Goal: Check status

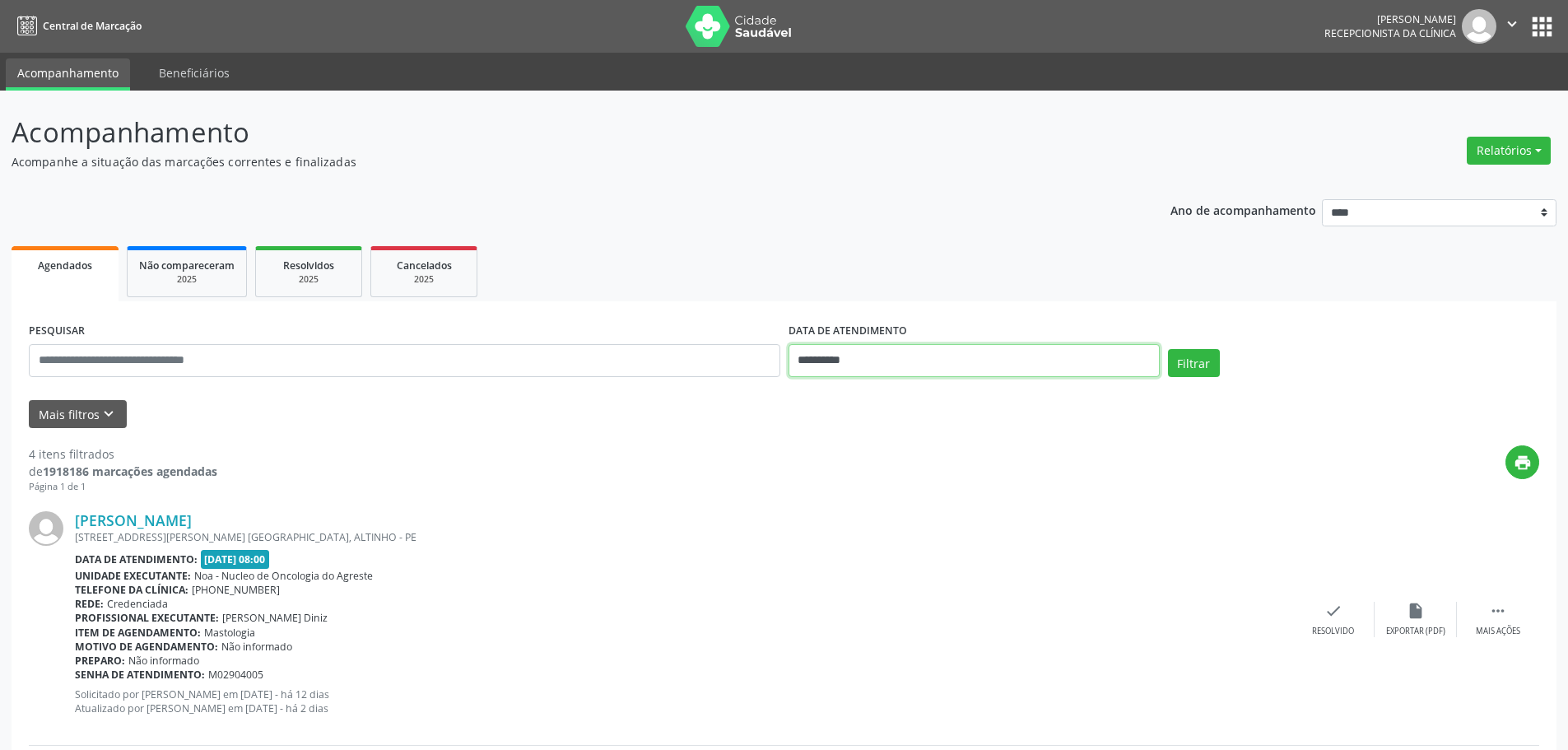
click at [904, 366] on input "**********" at bounding box center [974, 360] width 371 height 33
click at [990, 444] on span "5" at bounding box center [987, 446] width 32 height 32
type input "**********"
click at [1169, 360] on button "Filtrar" at bounding box center [1193, 363] width 52 height 28
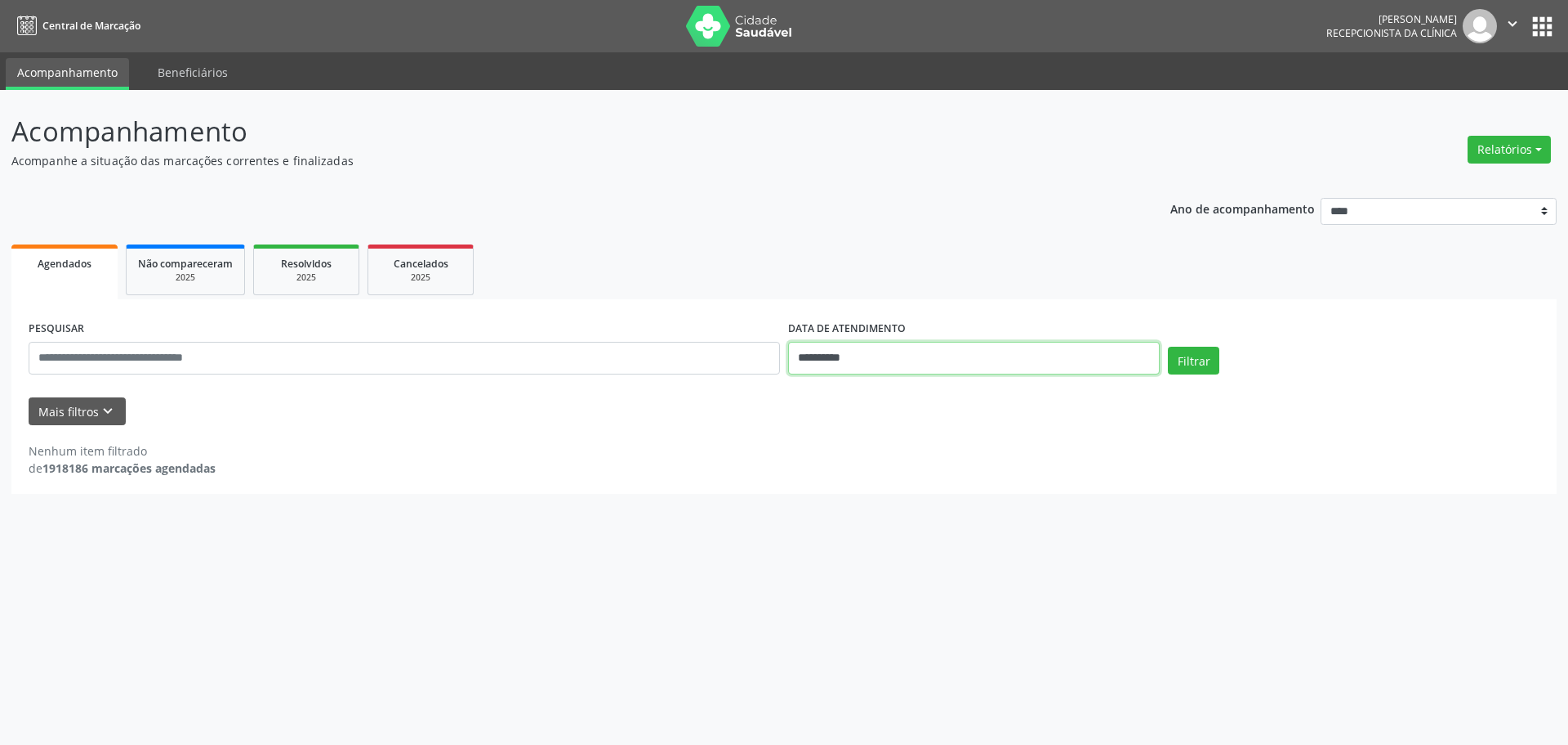
click at [836, 361] on input "**********" at bounding box center [974, 358] width 372 height 33
click at [830, 485] on span "8" at bounding box center [836, 476] width 32 height 32
type input "**********"
click at [1181, 372] on button "Filtrar" at bounding box center [1194, 361] width 52 height 28
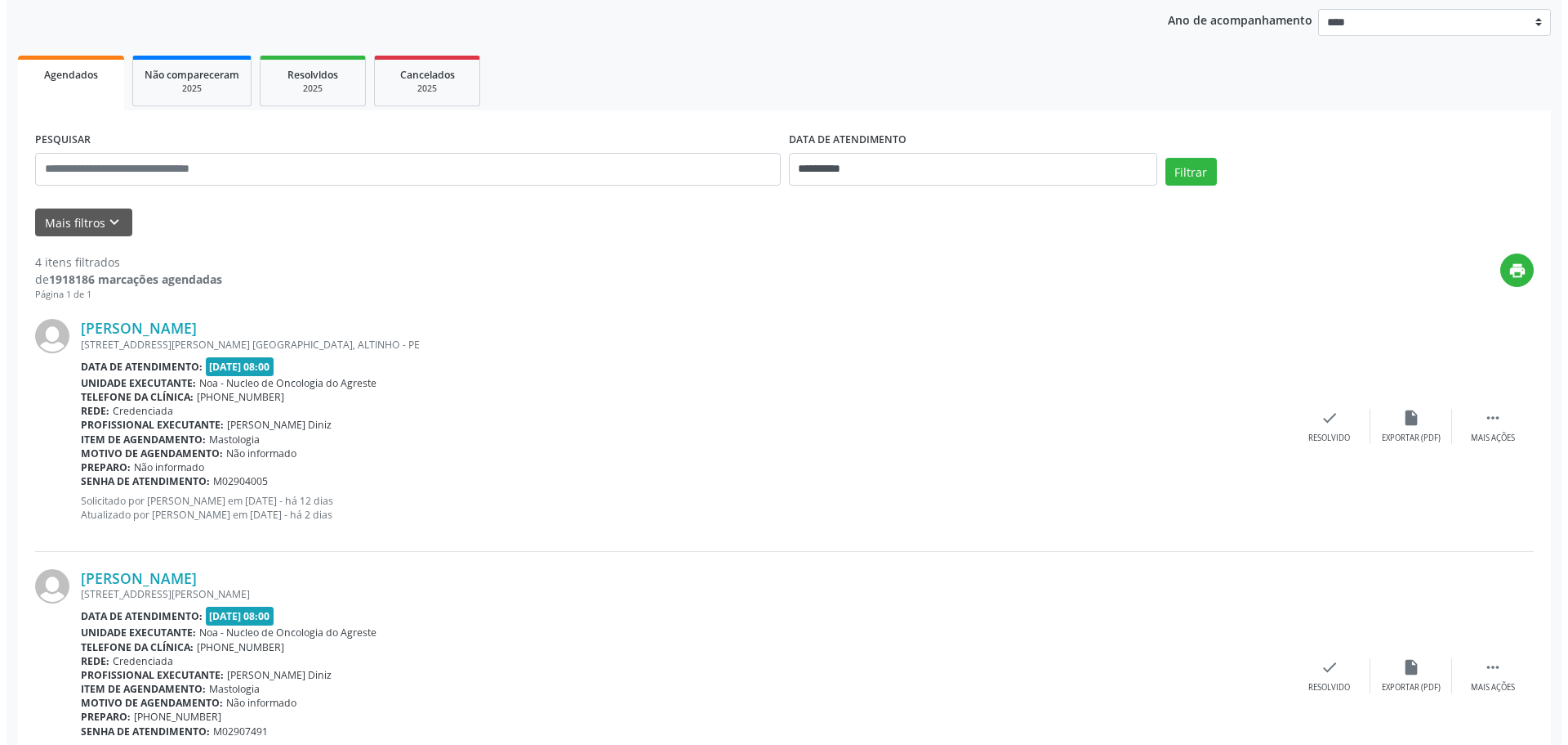
scroll to position [303, 0]
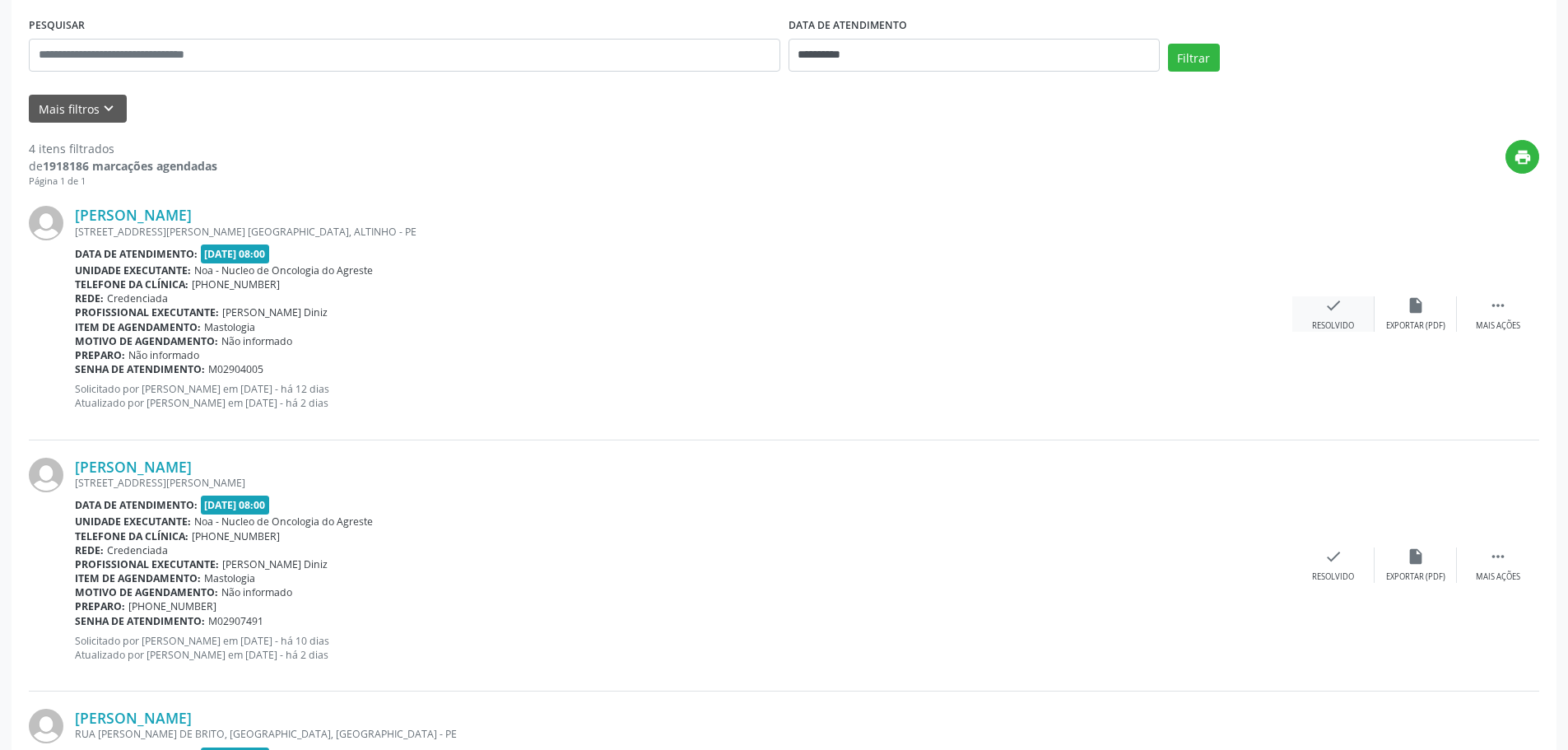
click at [1344, 329] on div "Resolvido" at bounding box center [1333, 326] width 42 height 12
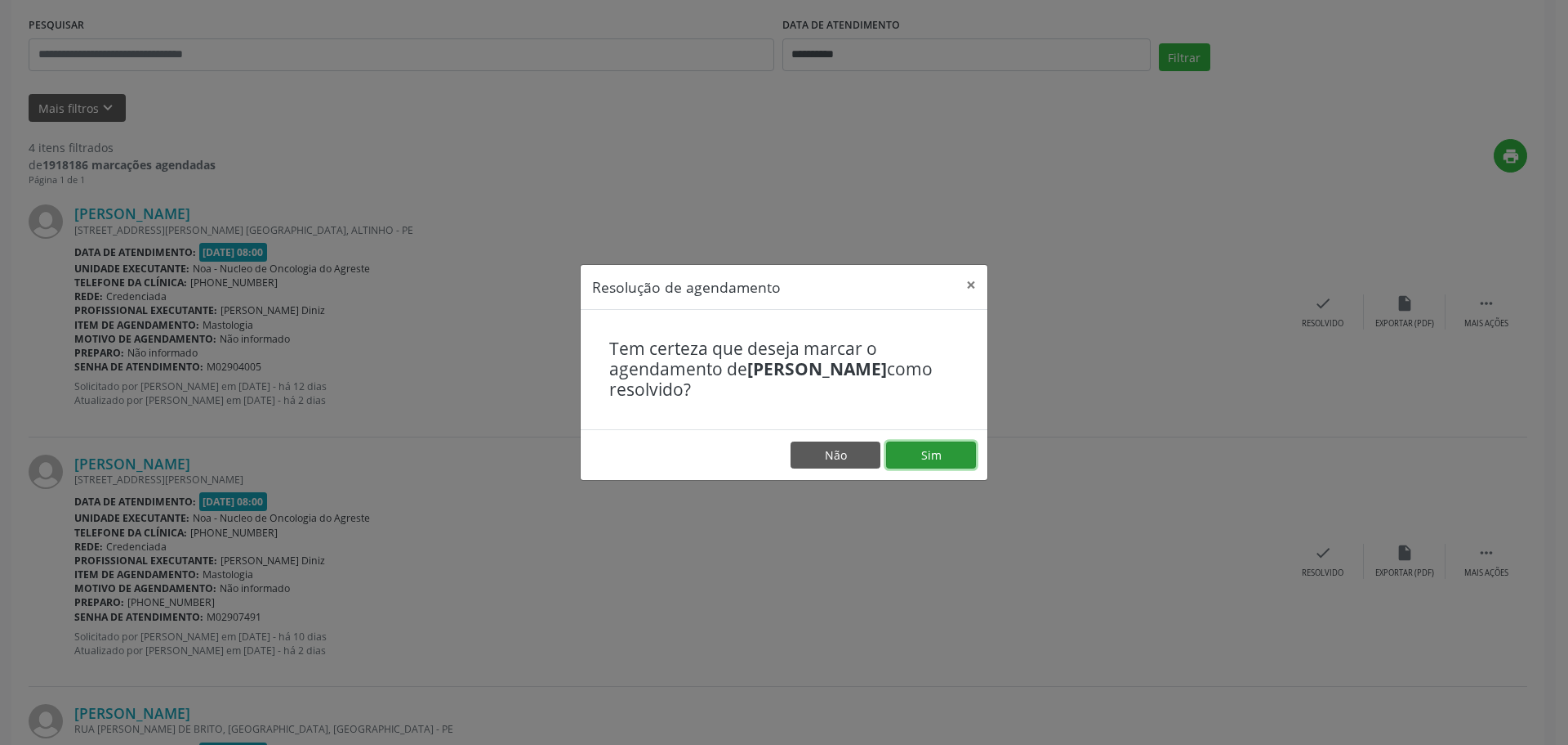
click at [940, 467] on button "Sim" at bounding box center [930, 455] width 90 height 28
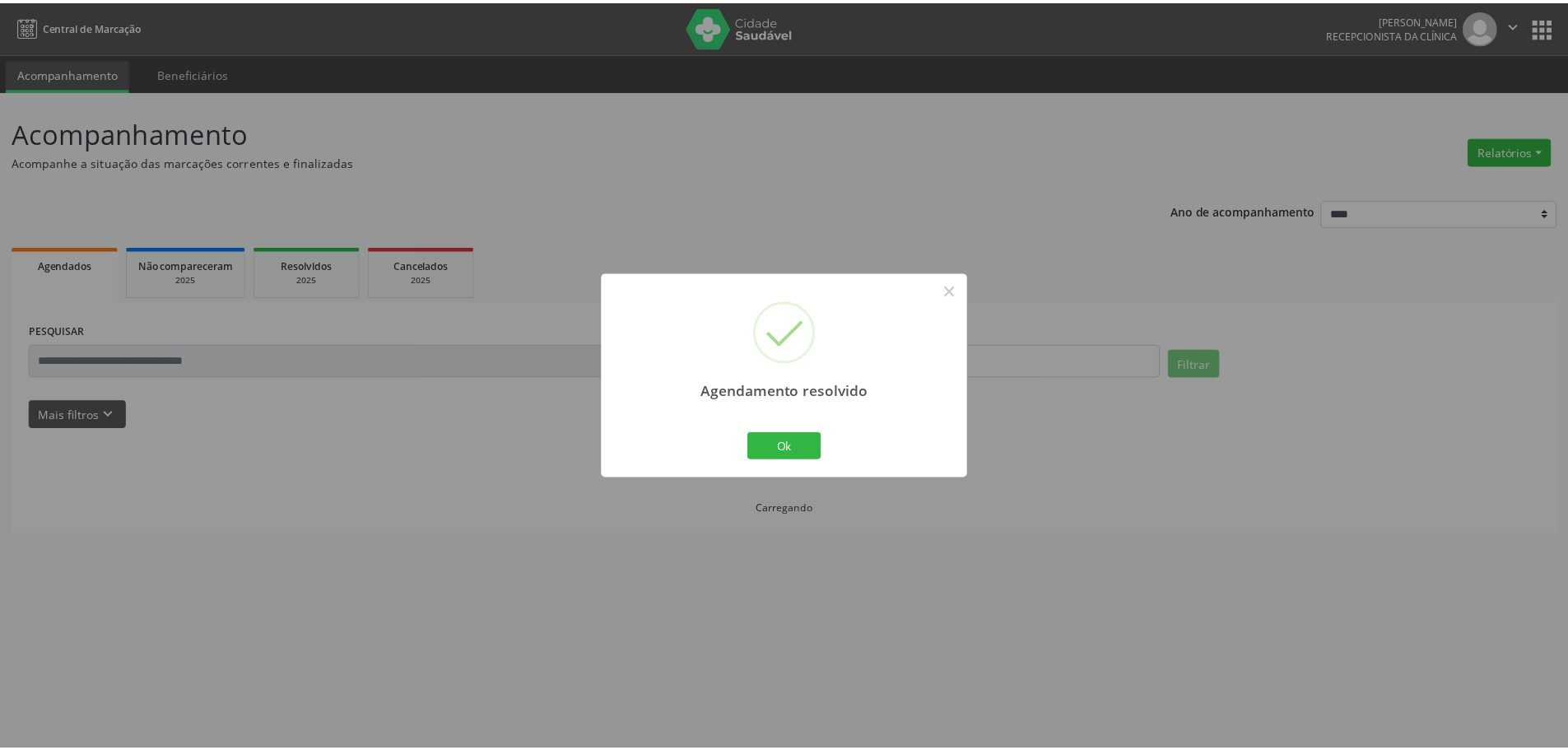
scroll to position [0, 0]
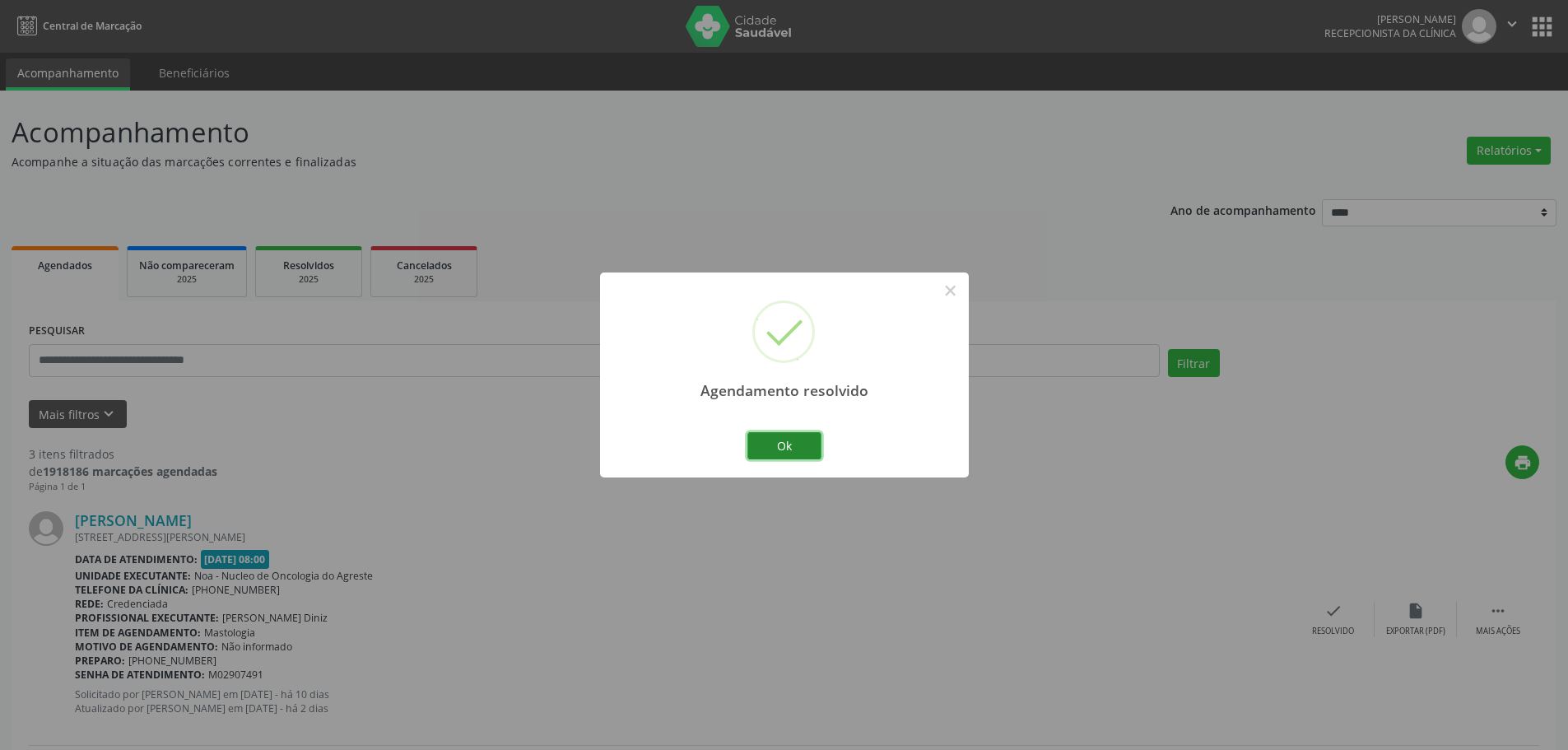
click at [789, 442] on button "Ok" at bounding box center [784, 446] width 74 height 28
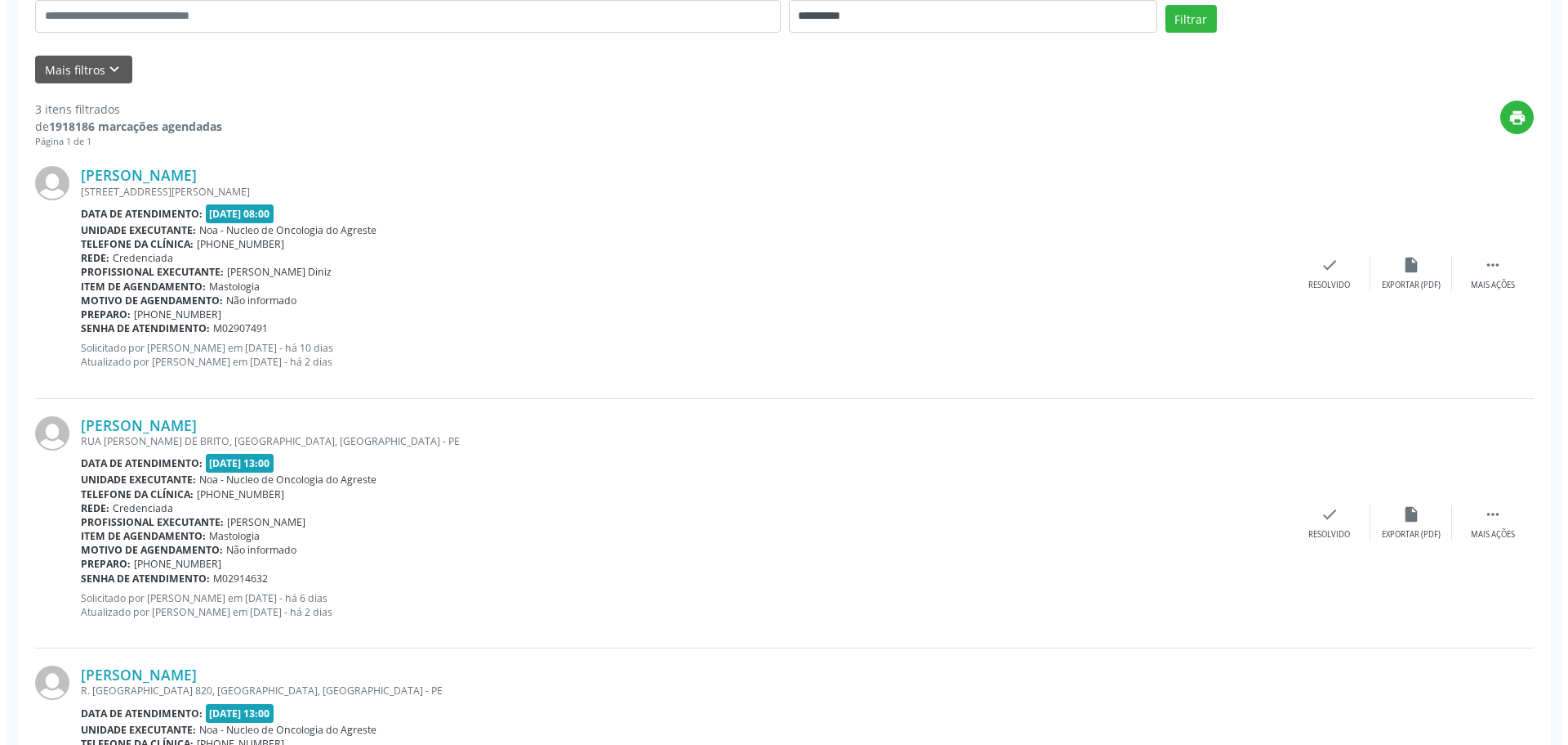
scroll to position [325, 0]
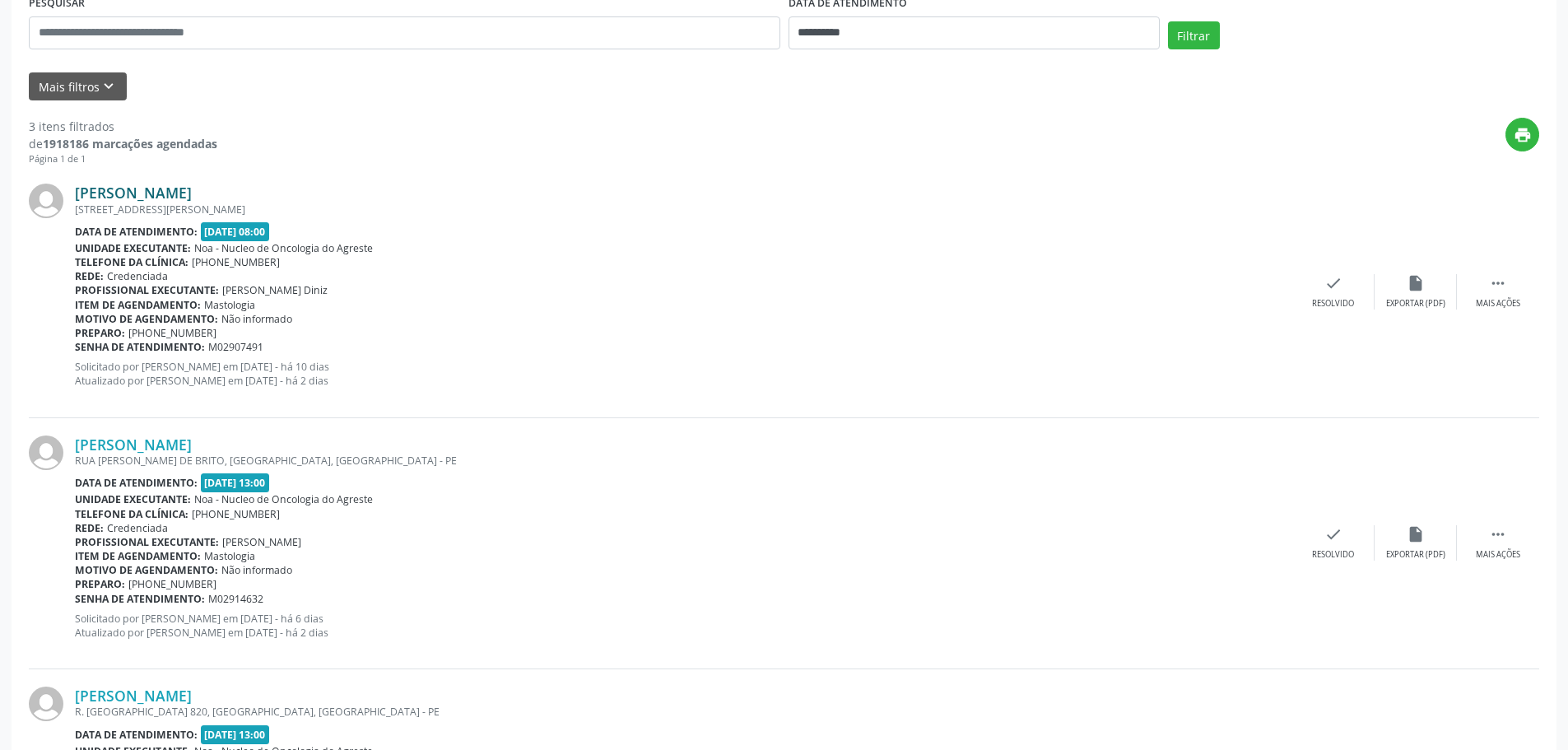
click at [191, 200] on link "[PERSON_NAME]" at bounding box center [133, 192] width 117 height 18
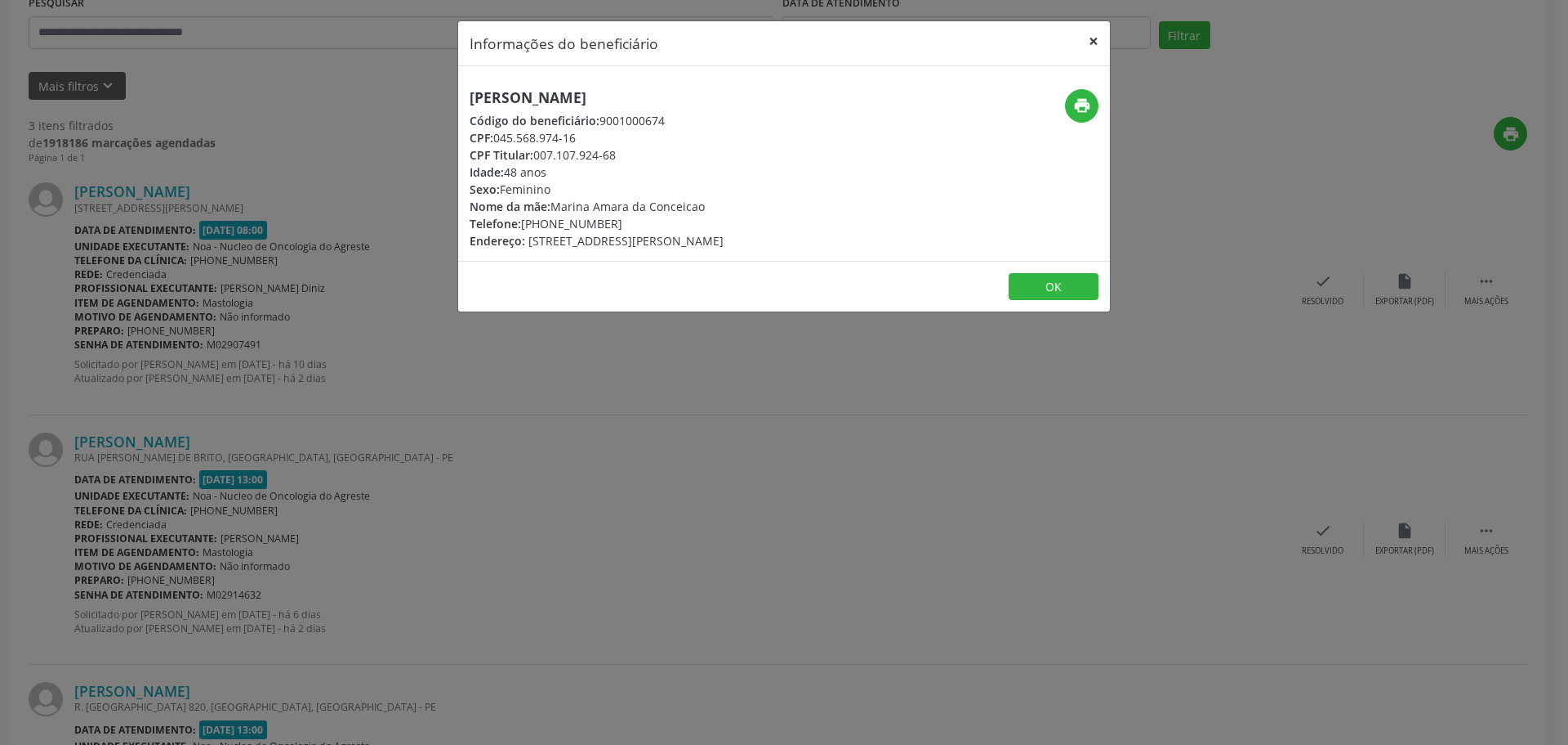
click at [1090, 38] on button "×" at bounding box center [1094, 41] width 33 height 40
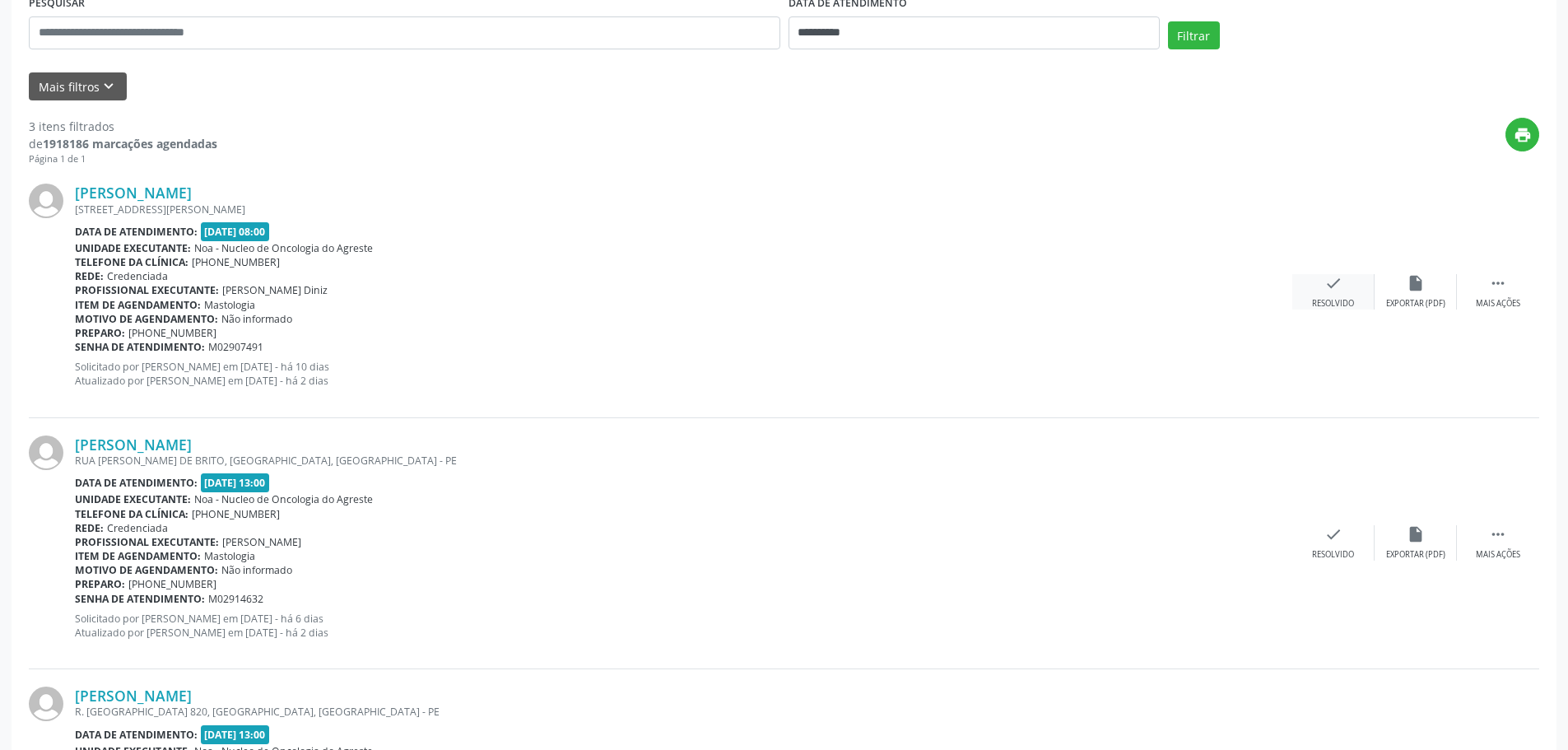
click at [1312, 289] on div "check Resolvido" at bounding box center [1333, 292] width 82 height 36
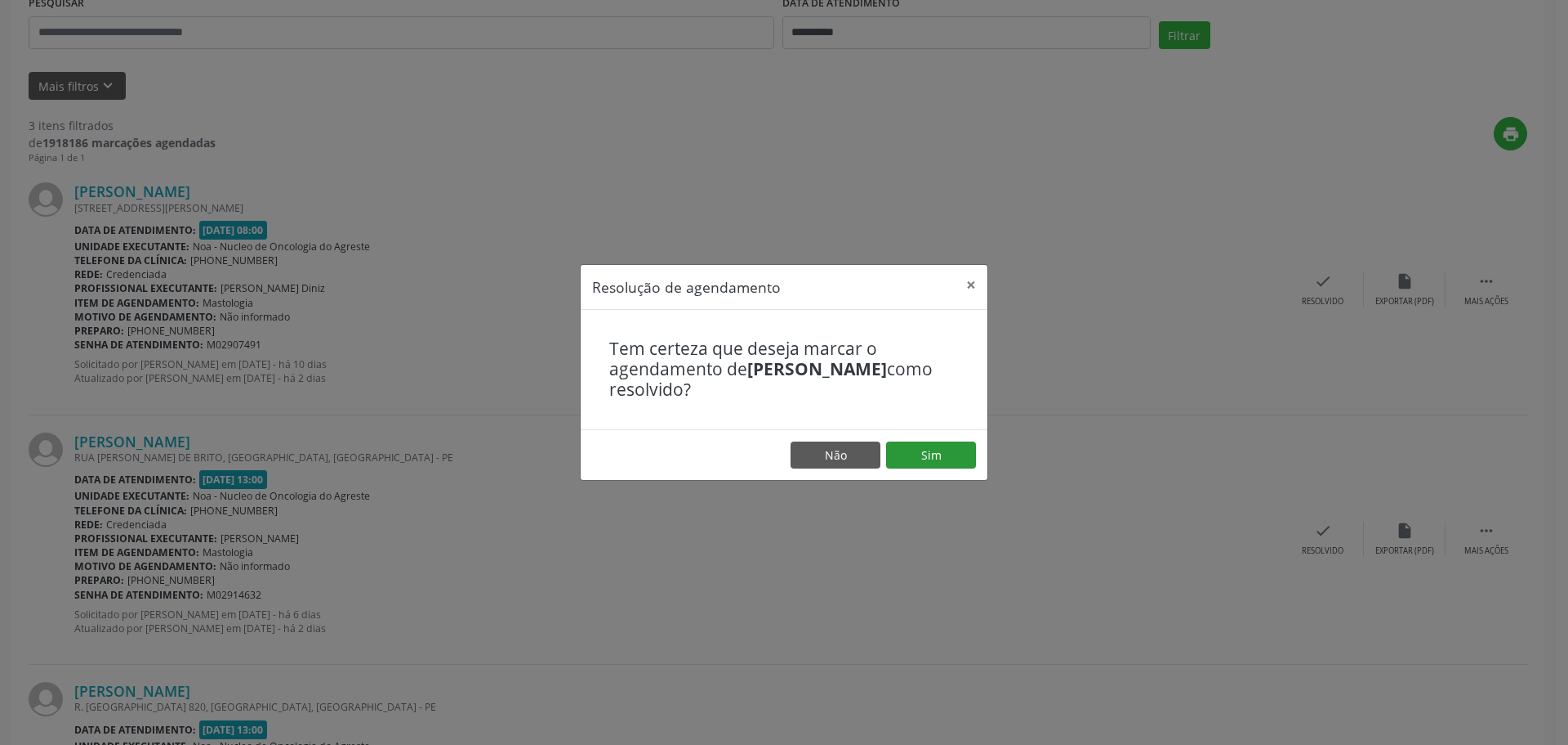
drag, startPoint x: 972, startPoint y: 433, endPoint x: 963, endPoint y: 442, distance: 12.7
click at [966, 440] on footer "Não Sim" at bounding box center [784, 454] width 406 height 52
click at [963, 442] on button "Sim" at bounding box center [930, 455] width 90 height 28
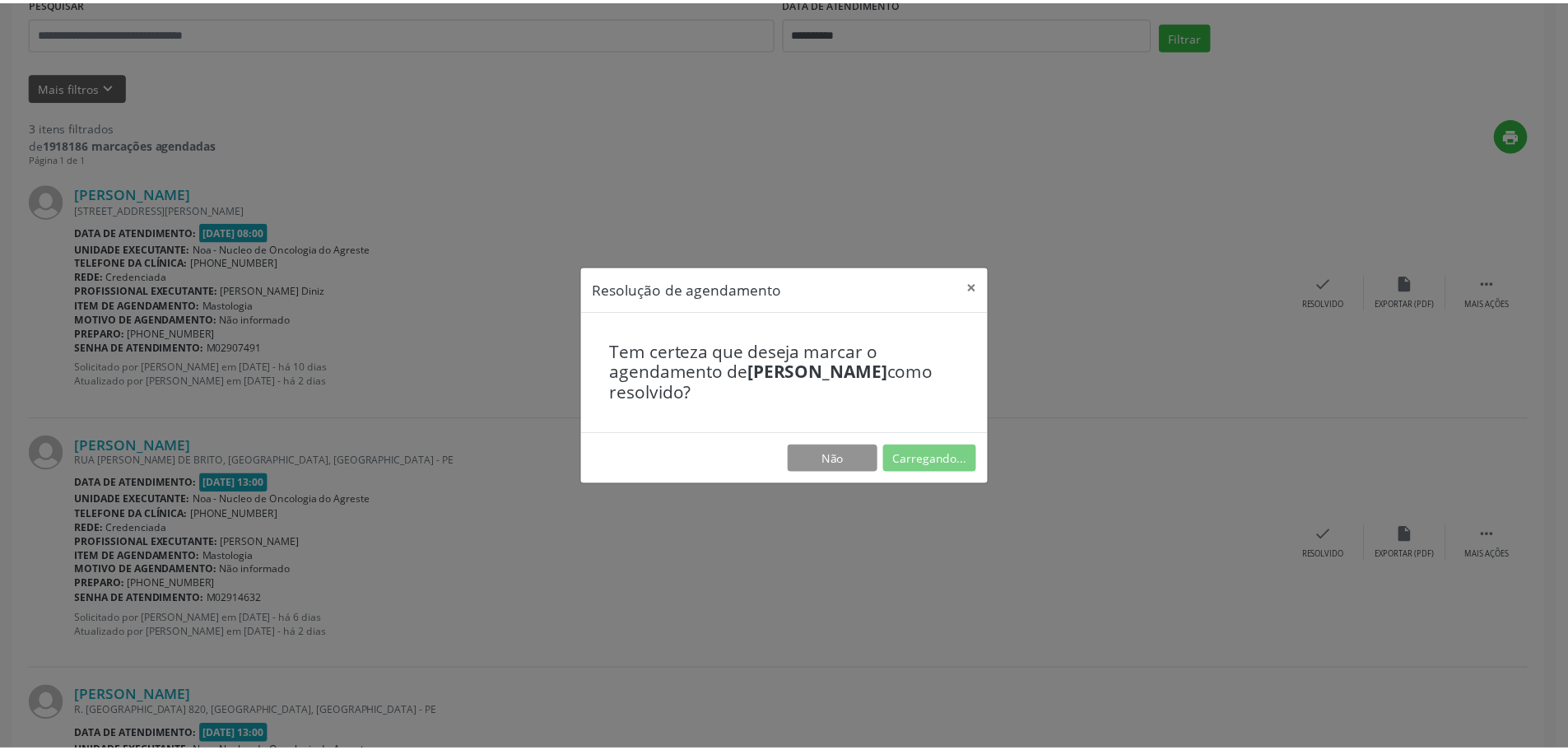
scroll to position [0, 0]
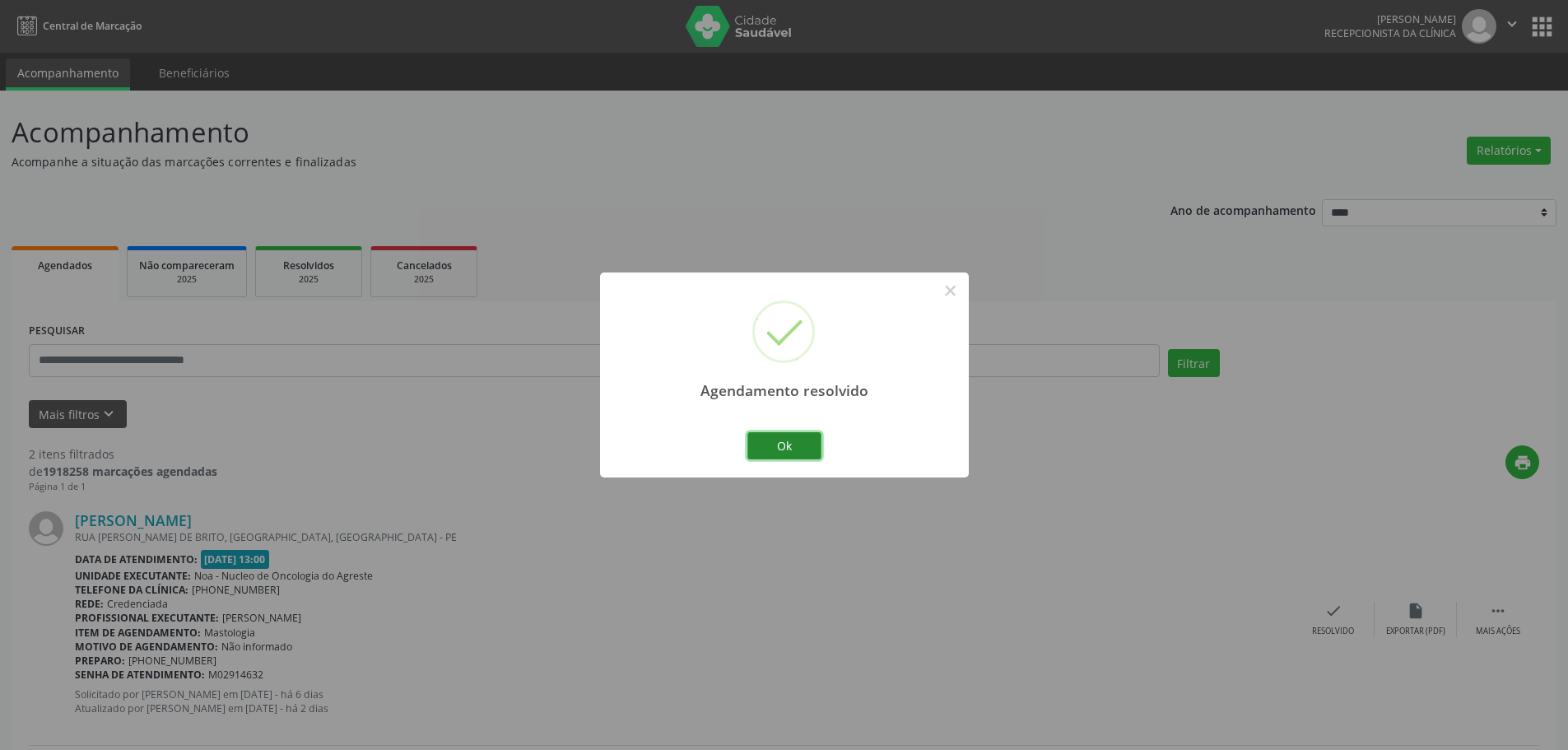
click at [763, 448] on button "Ok" at bounding box center [784, 446] width 74 height 28
